Goal: Task Accomplishment & Management: Manage account settings

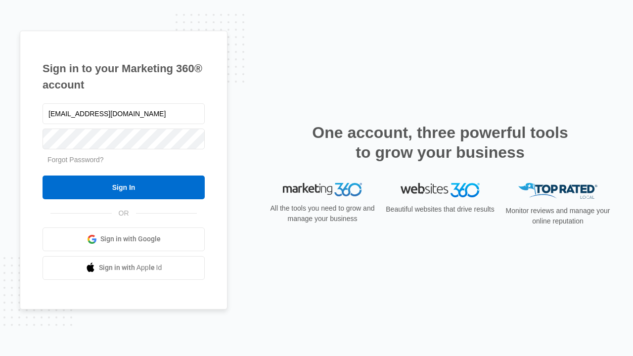
type input "dankie614@gmail.com"
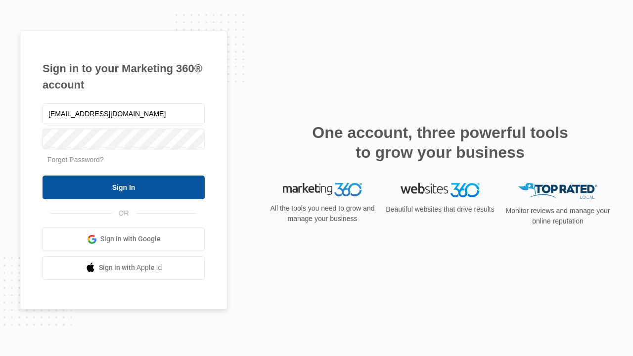
click at [124, 187] on input "Sign In" at bounding box center [124, 187] width 162 height 24
